Goal: Task Accomplishment & Management: Manage account settings

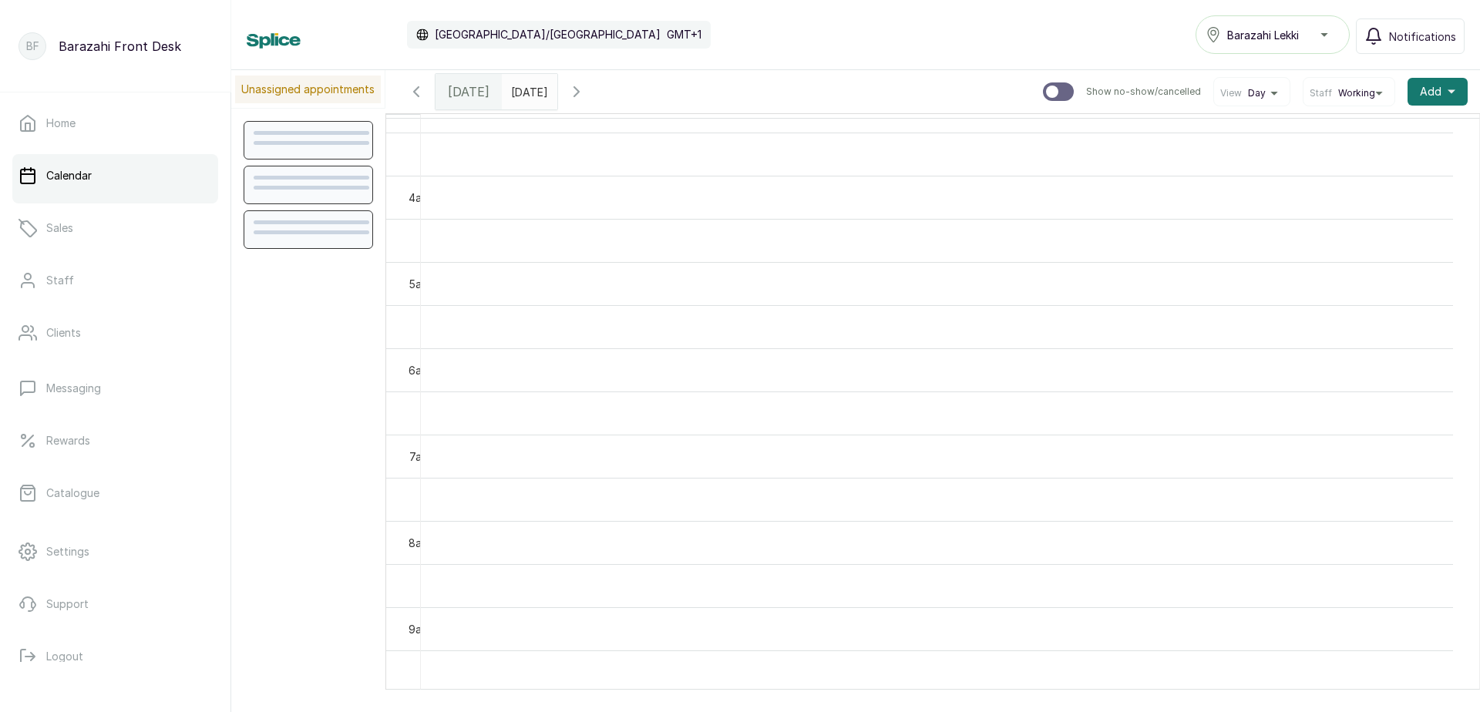
scroll to position [288, 0]
click at [85, 223] on link "Sales" at bounding box center [115, 228] width 206 height 43
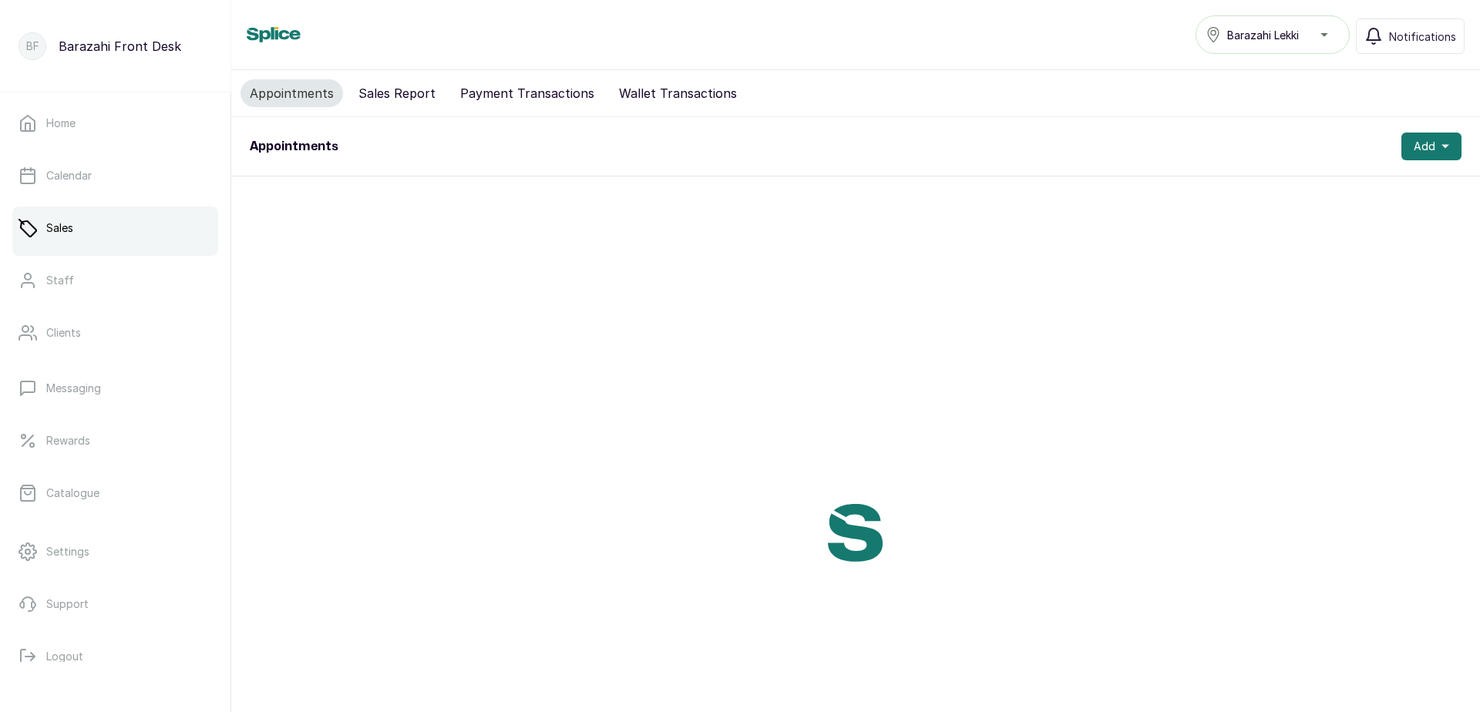
click at [405, 91] on button "Sales Report" at bounding box center [397, 93] width 96 height 28
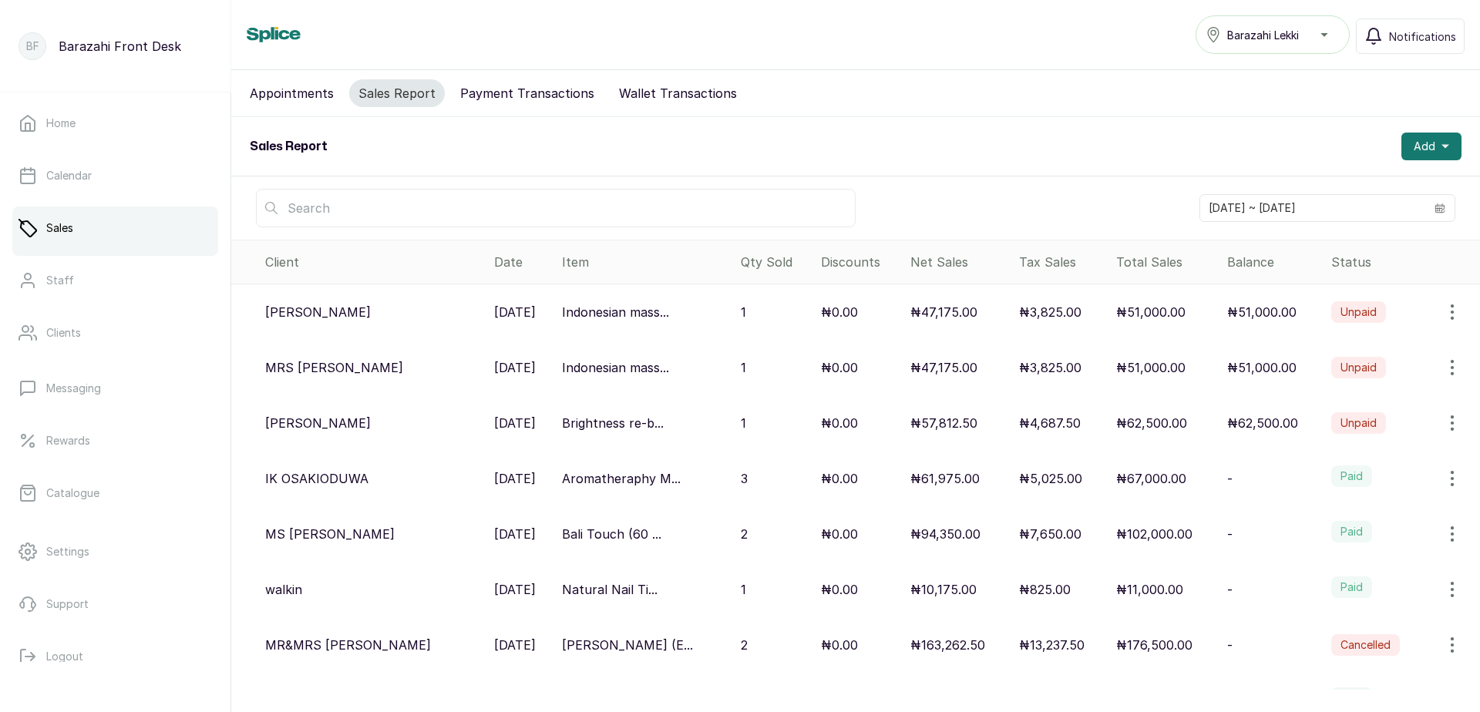
click at [298, 97] on button "Appointments" at bounding box center [292, 93] width 103 height 28
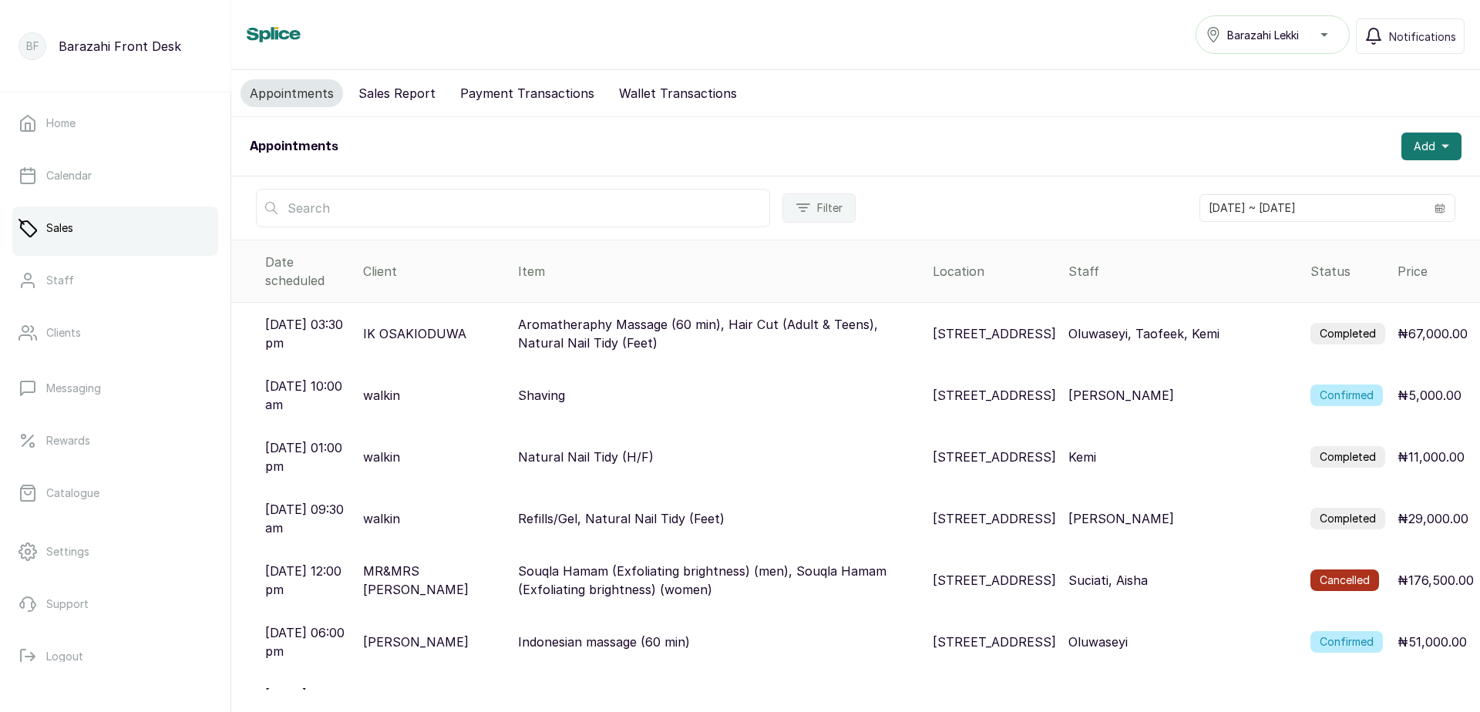
click at [1354, 323] on label "Completed" at bounding box center [1347, 334] width 75 height 22
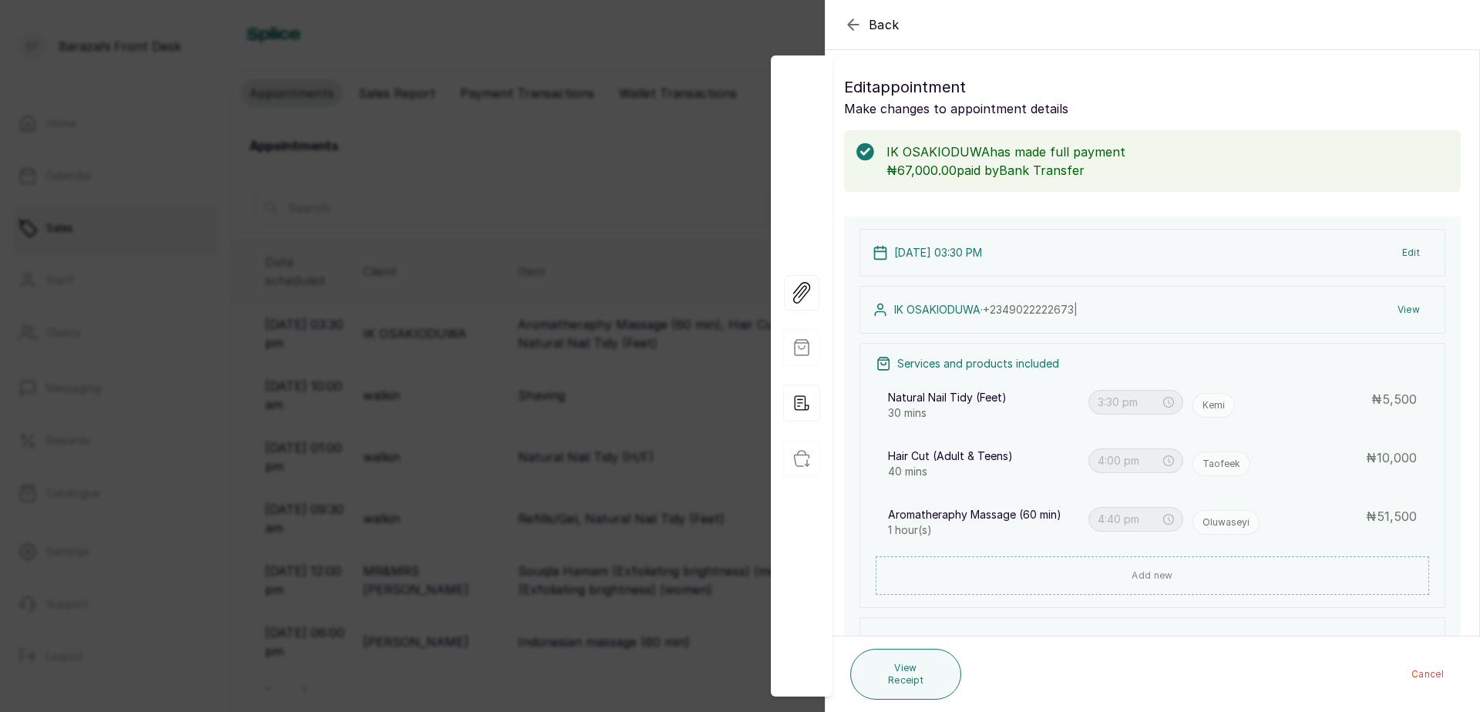
click at [925, 679] on button "View Receipt" at bounding box center [905, 674] width 111 height 51
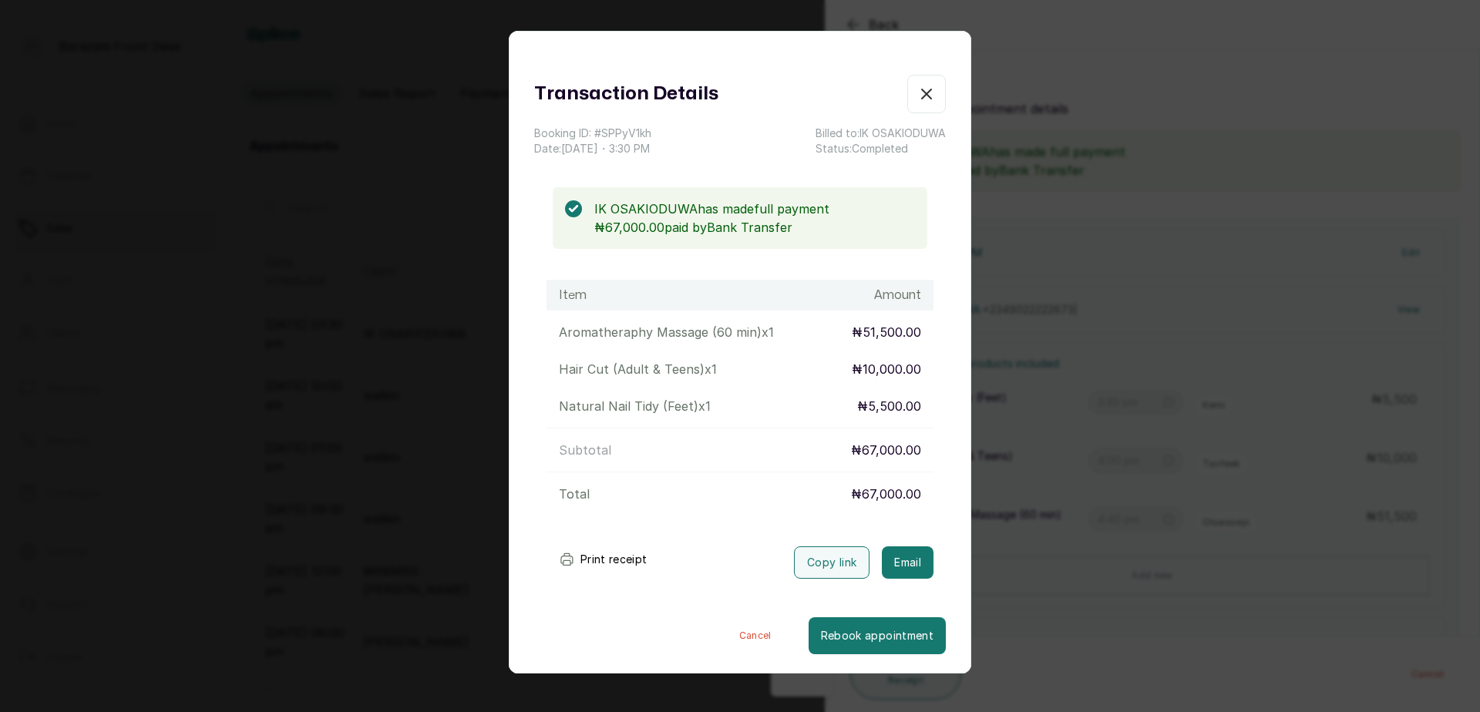
click at [611, 561] on button "Print receipt" at bounding box center [603, 559] width 113 height 31
click at [923, 89] on button "button" at bounding box center [926, 94] width 39 height 39
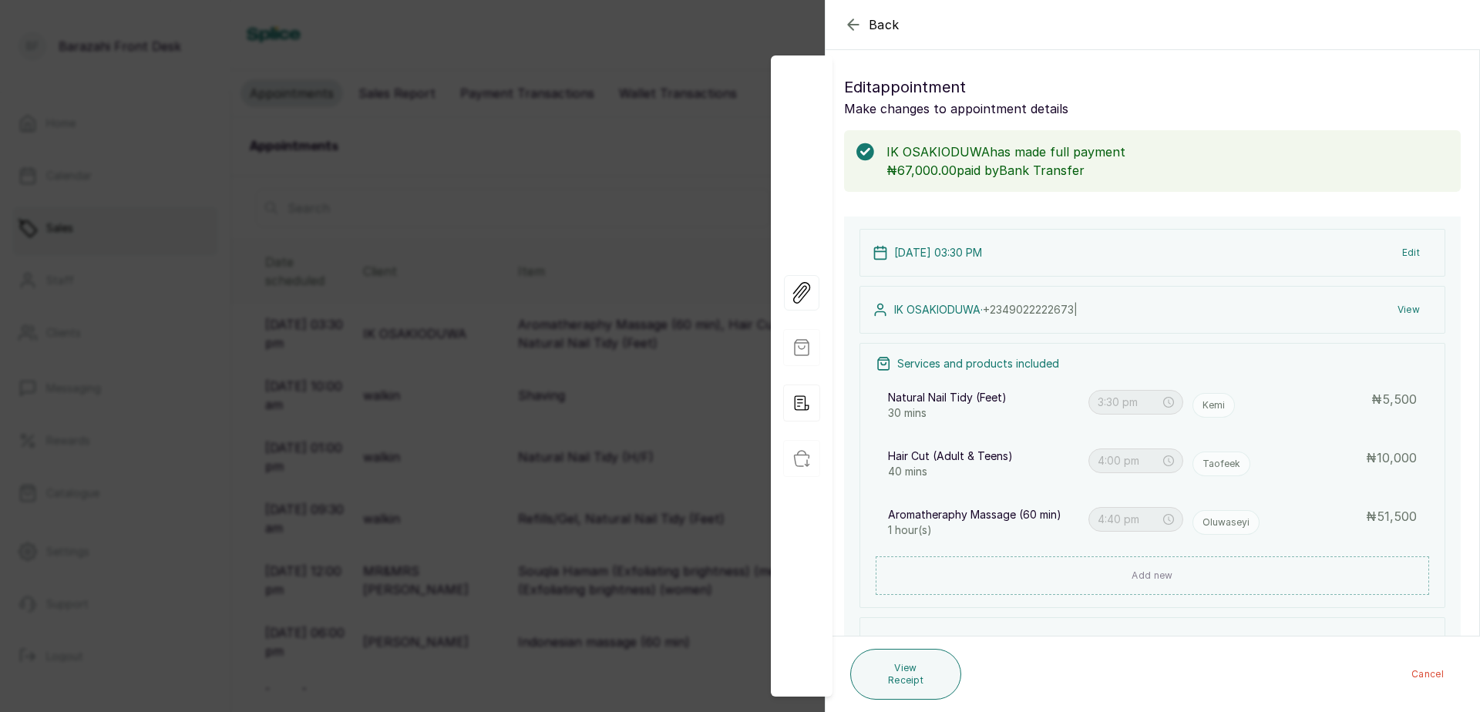
click at [846, 22] on icon "button" at bounding box center [853, 24] width 19 height 19
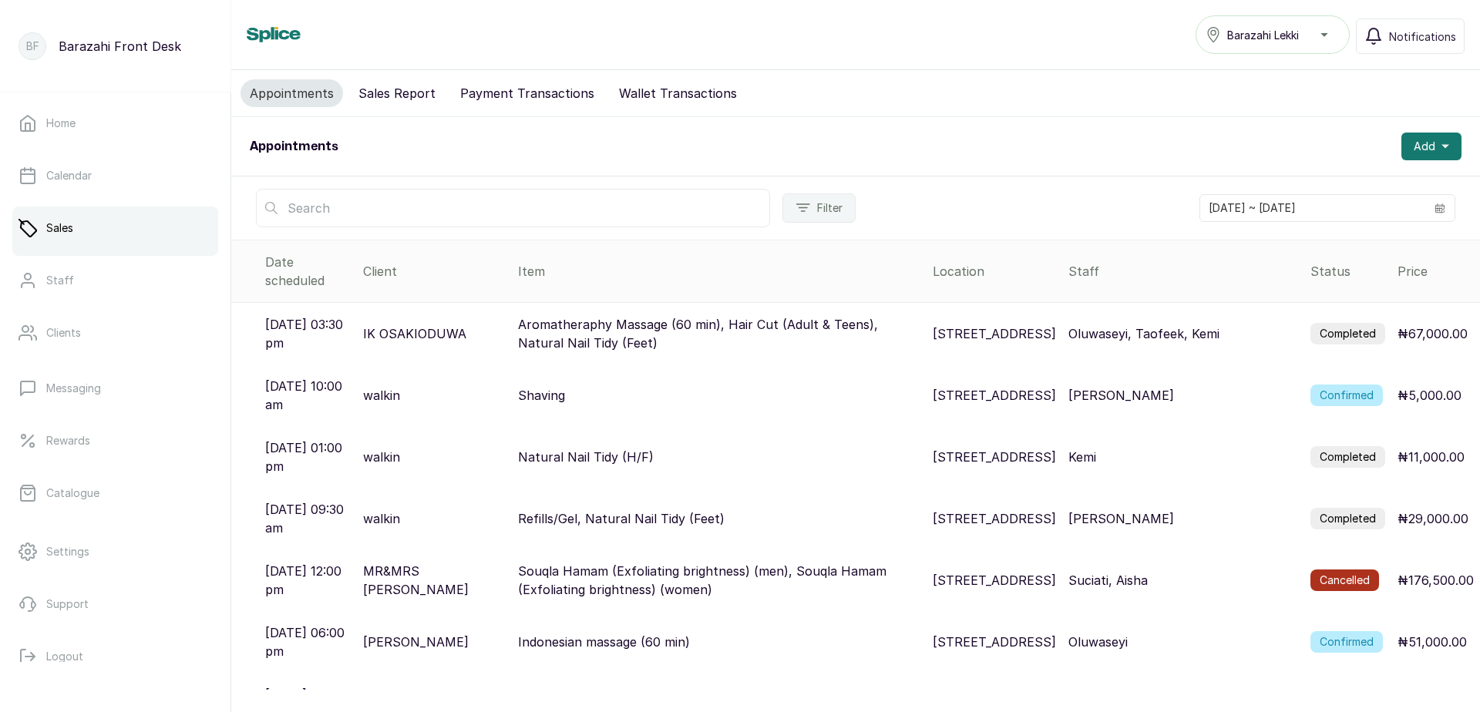
click at [1324, 385] on label "Confirmed" at bounding box center [1346, 396] width 72 height 22
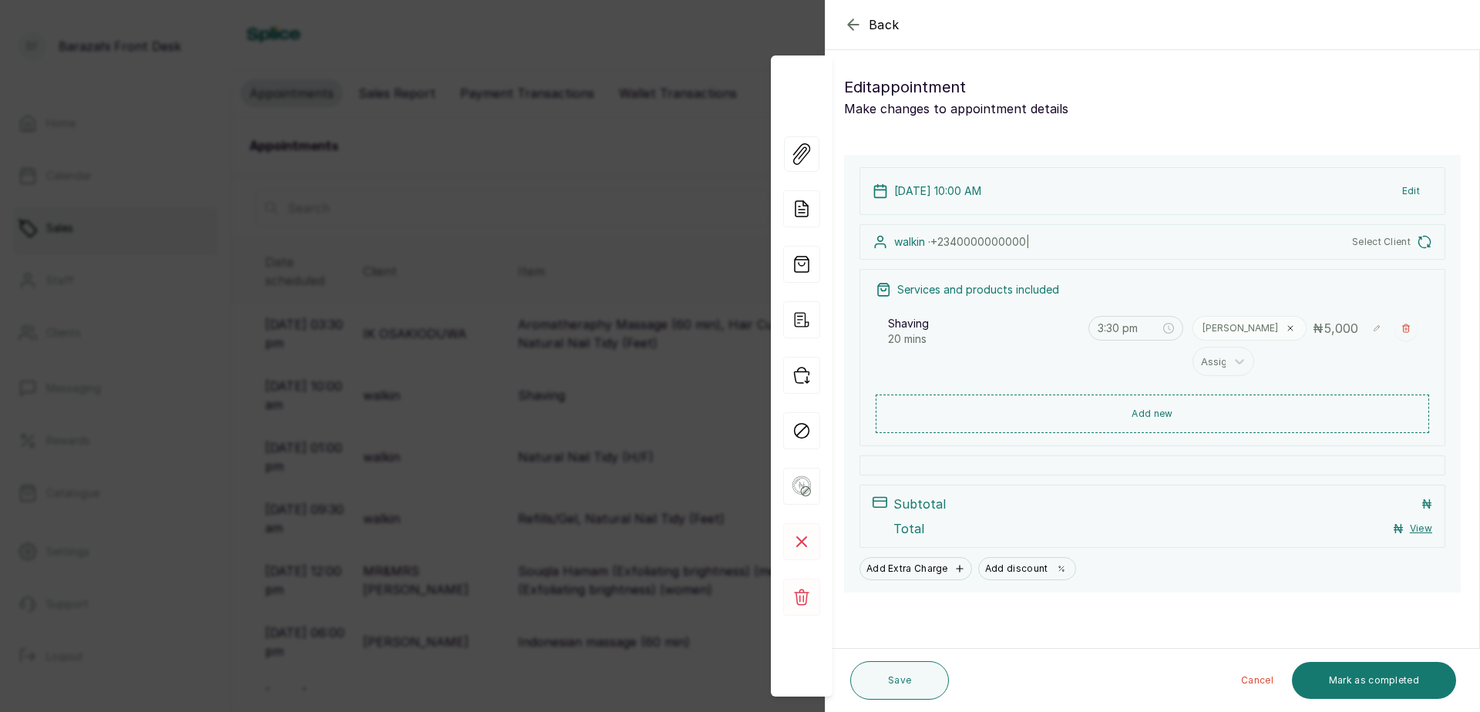
type input "10:00 am"
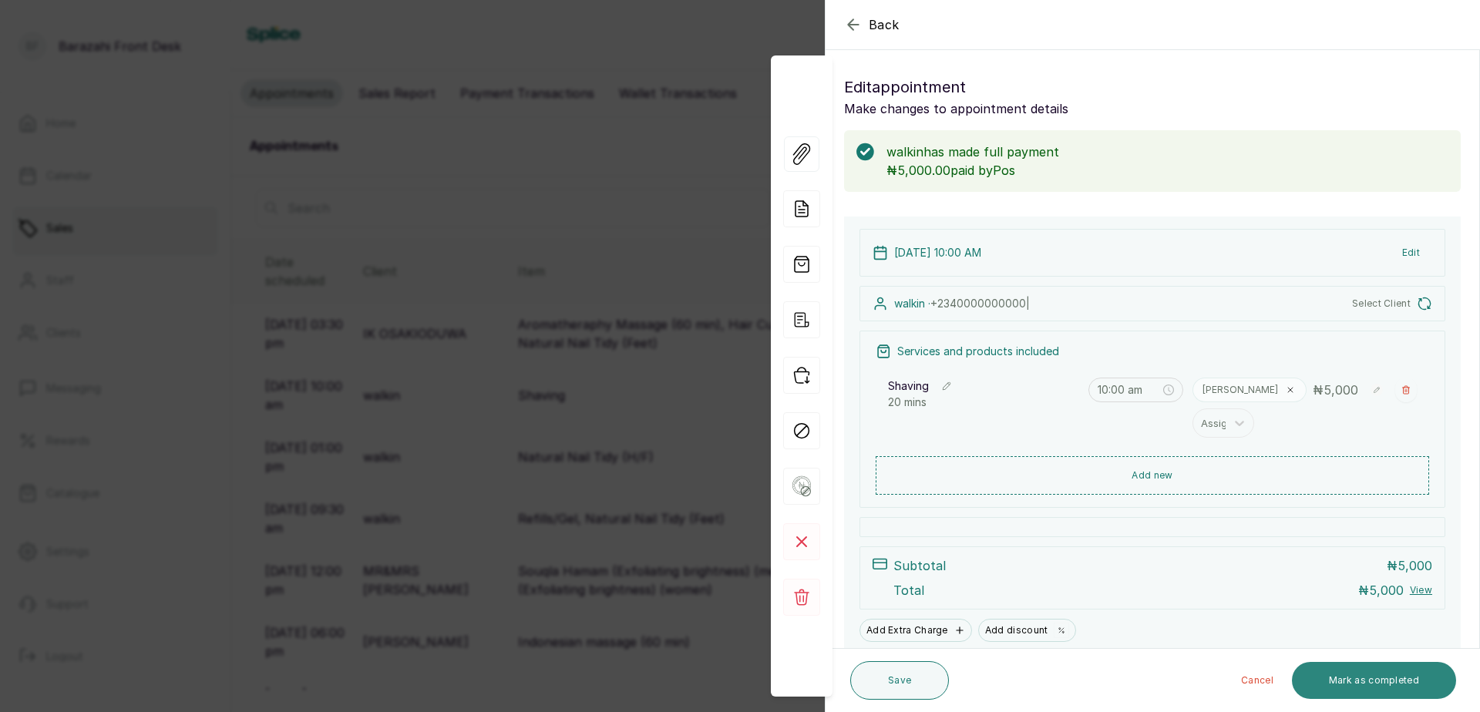
click at [1382, 684] on button "Mark as completed" at bounding box center [1374, 680] width 164 height 37
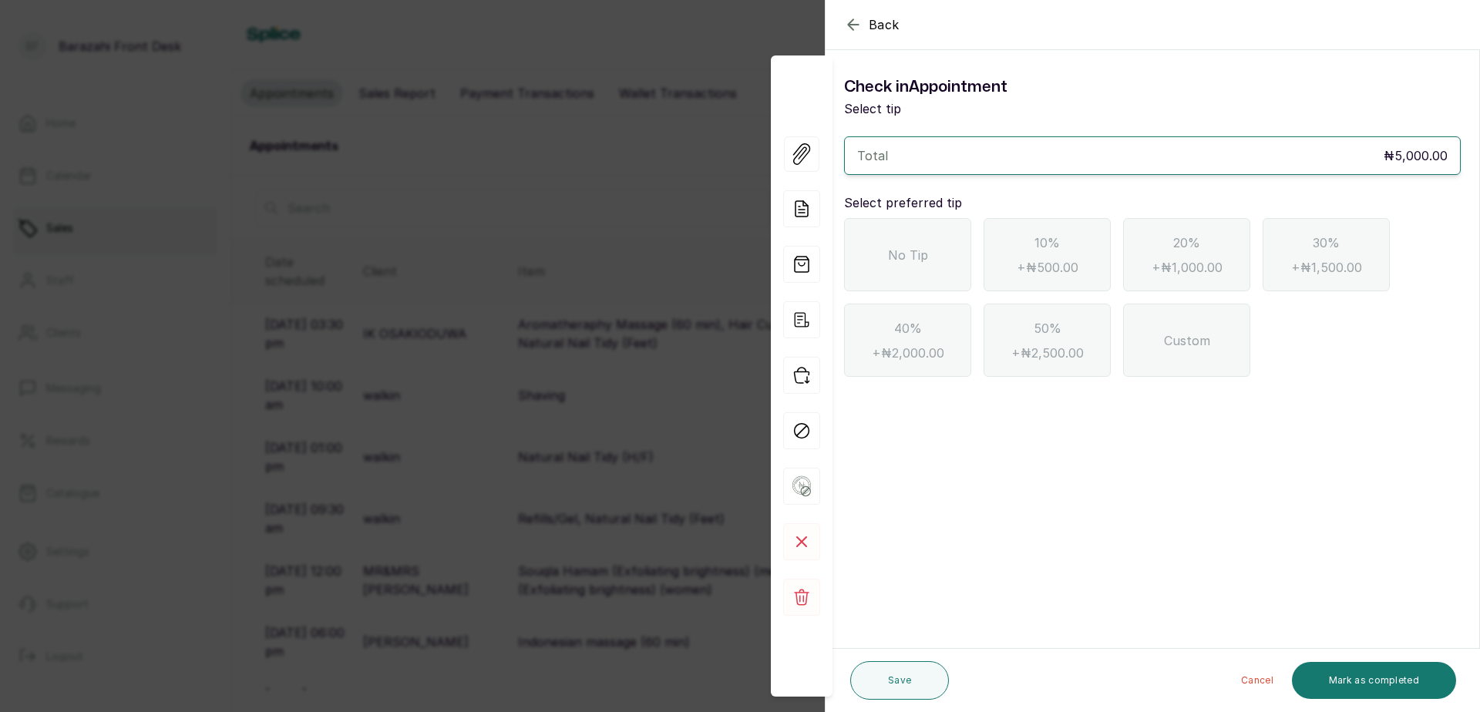
click at [902, 251] on span "No Tip" at bounding box center [908, 255] width 40 height 19
click at [1368, 679] on button "Mark as completed" at bounding box center [1374, 680] width 164 height 37
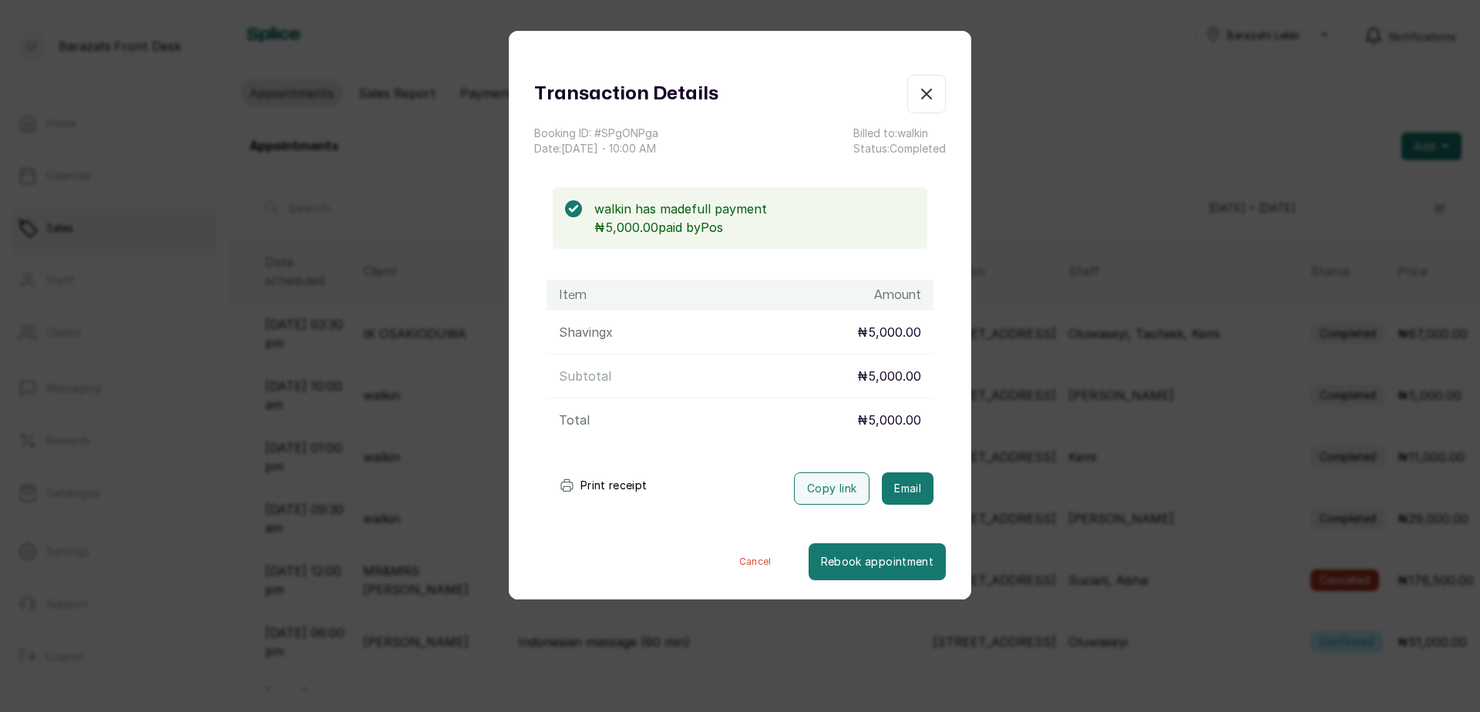
click at [622, 486] on button "Print receipt" at bounding box center [603, 485] width 113 height 31
click at [919, 93] on icon "button" at bounding box center [926, 94] width 19 height 19
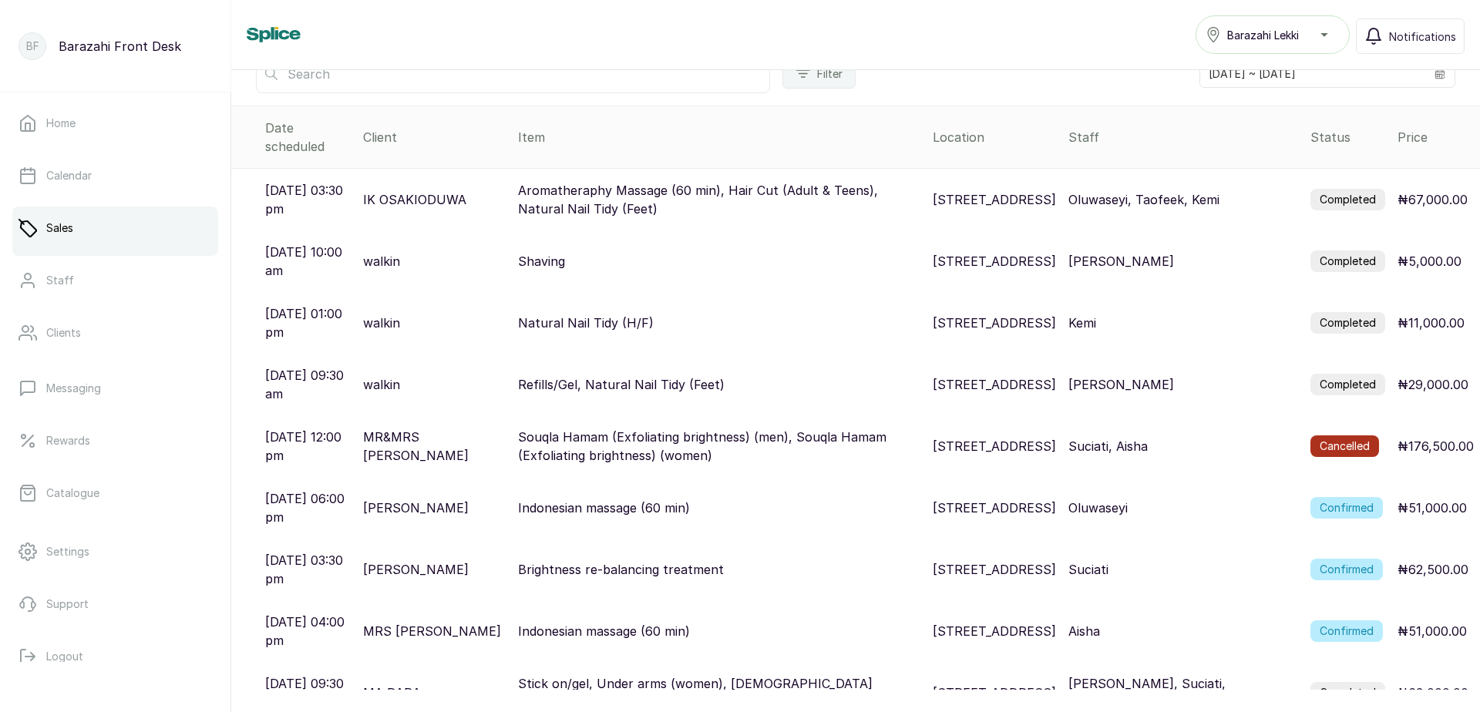
scroll to position [211, 0]
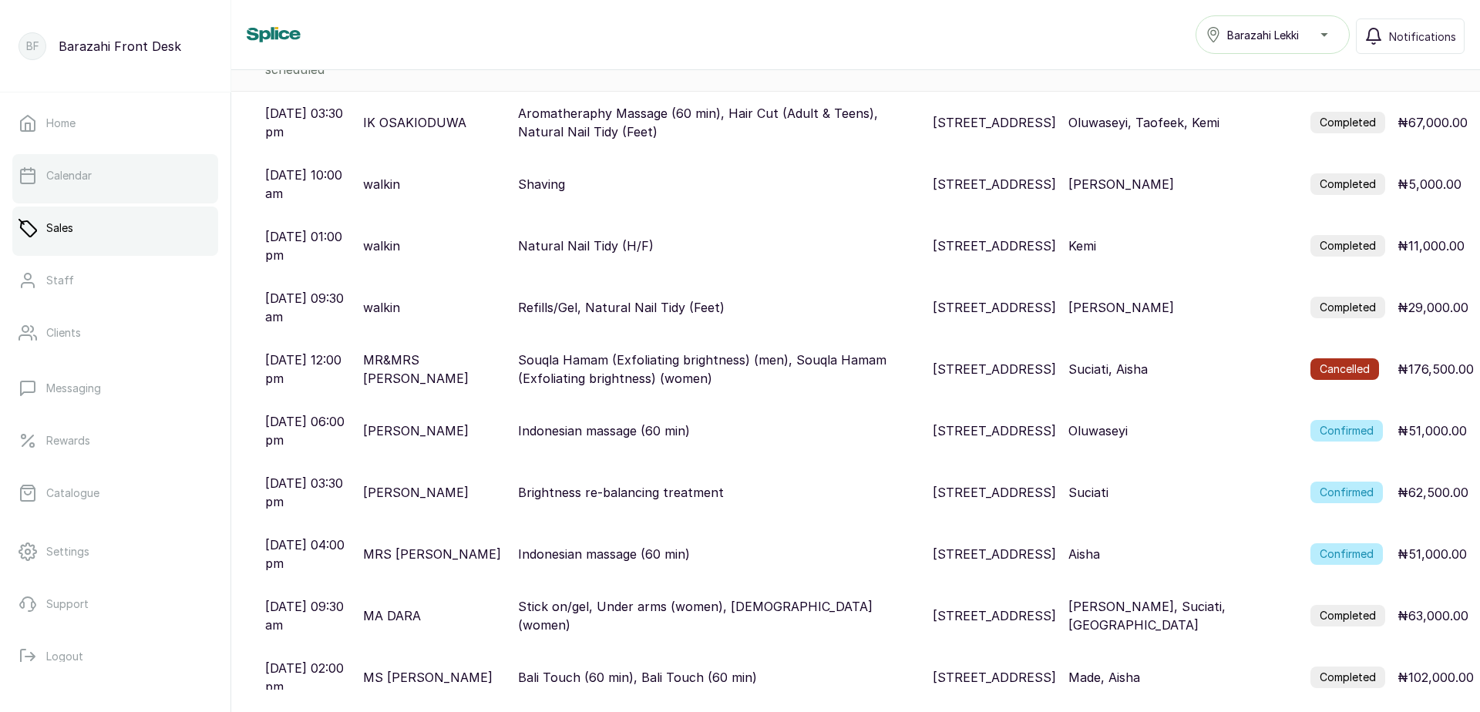
click at [71, 182] on p "Calendar" at bounding box center [68, 175] width 45 height 15
